Goal: Navigation & Orientation: Find specific page/section

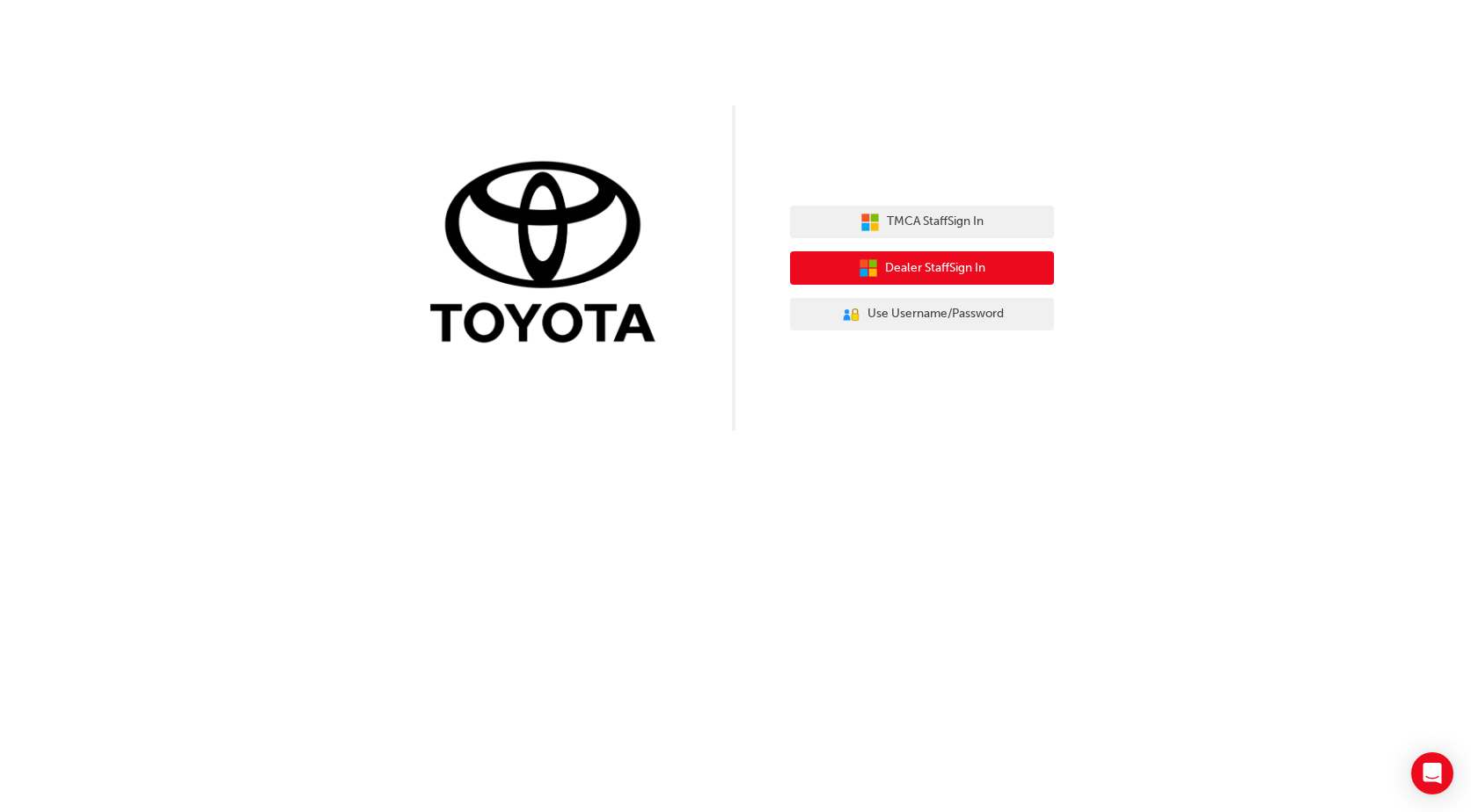
click at [898, 262] on span "Dealer Staff Sign In" at bounding box center [934, 269] width 100 height 21
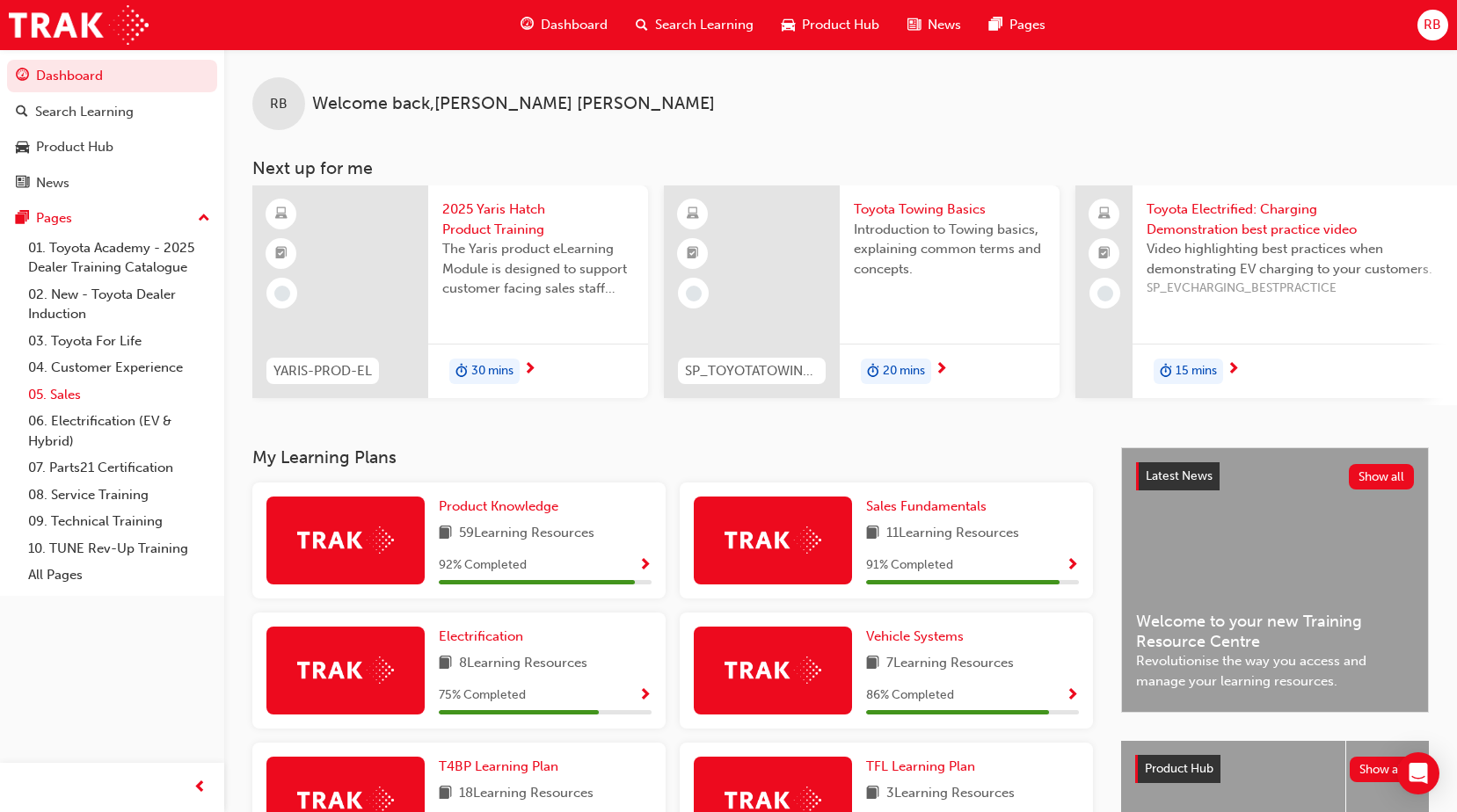
click at [60, 396] on link "05. Sales" at bounding box center [119, 395] width 196 height 27
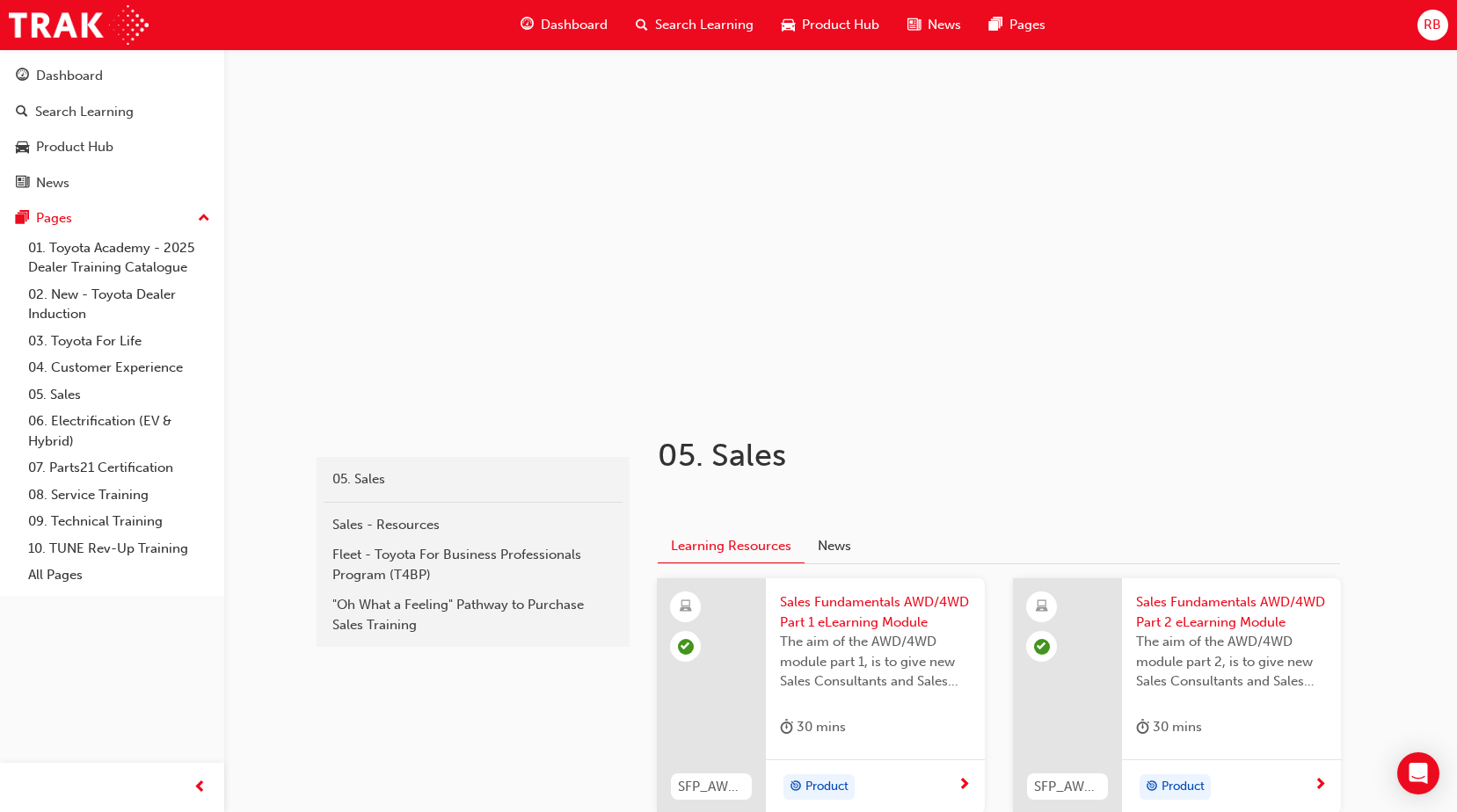
click at [569, 22] on span "Dashboard" at bounding box center [574, 25] width 67 height 21
